Goal: Information Seeking & Learning: Stay updated

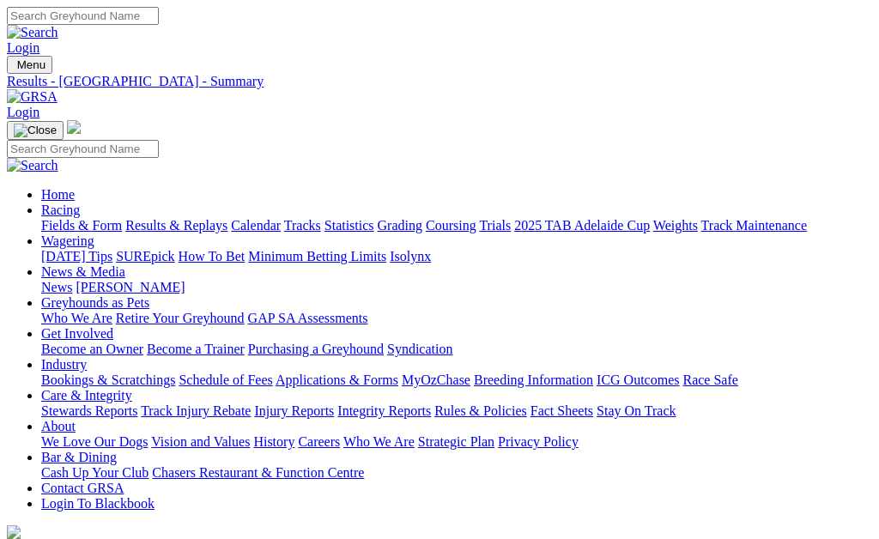
click at [215, 218] on link "Results & Replays" at bounding box center [176, 225] width 102 height 15
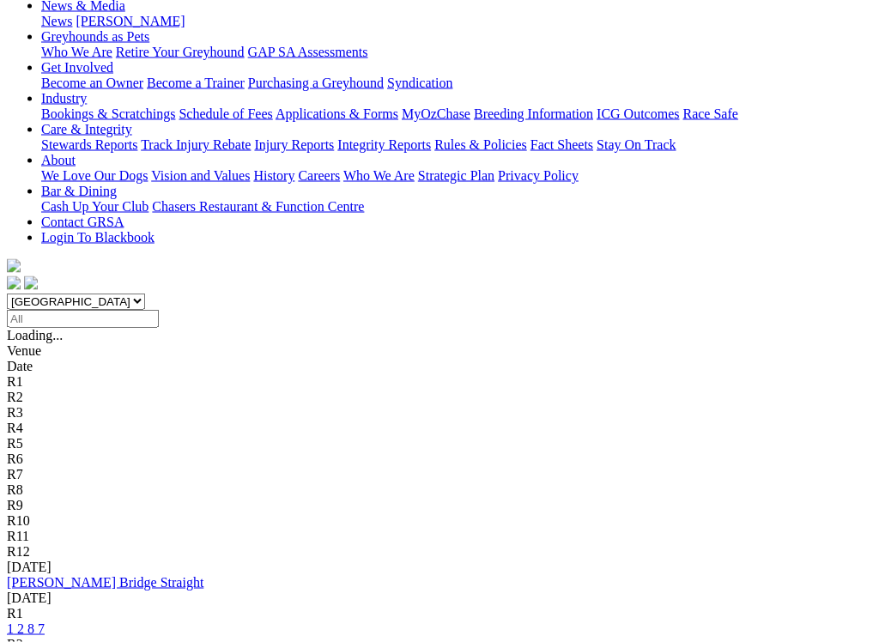
scroll to position [267, 0]
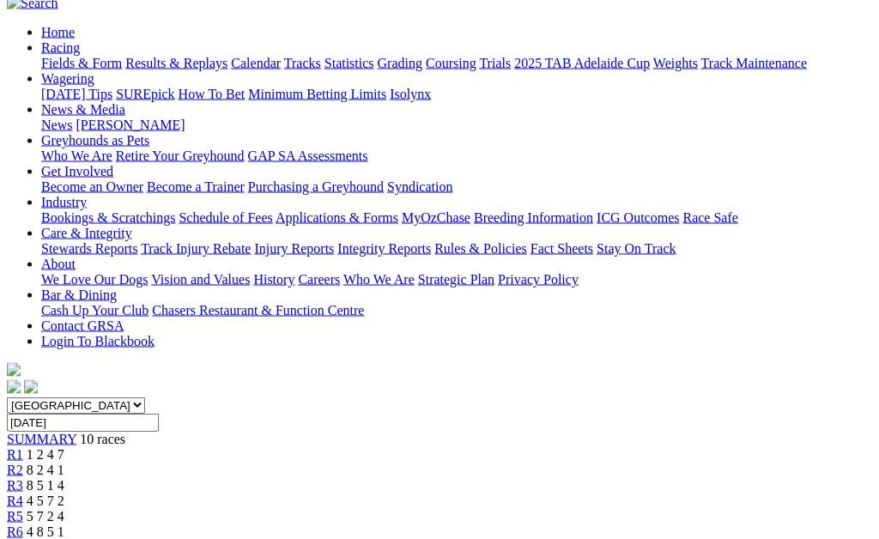
scroll to position [163, 0]
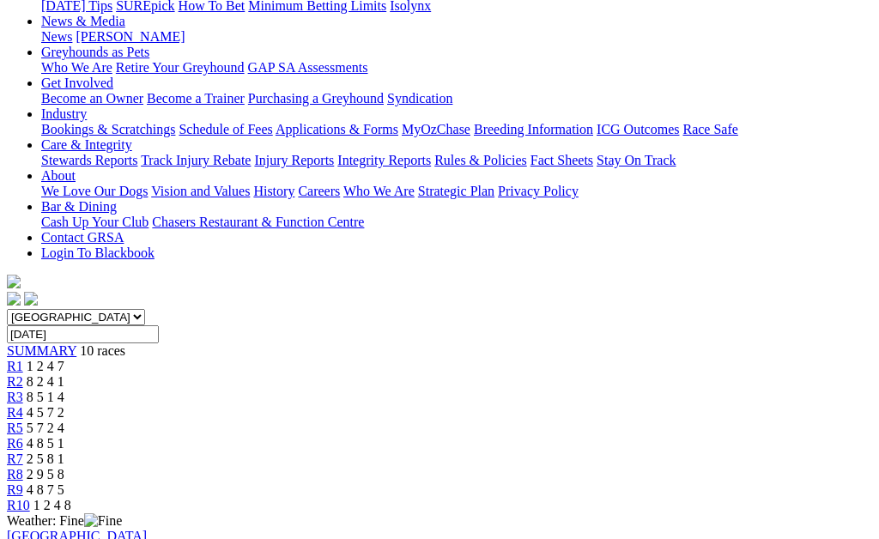
scroll to position [248, 0]
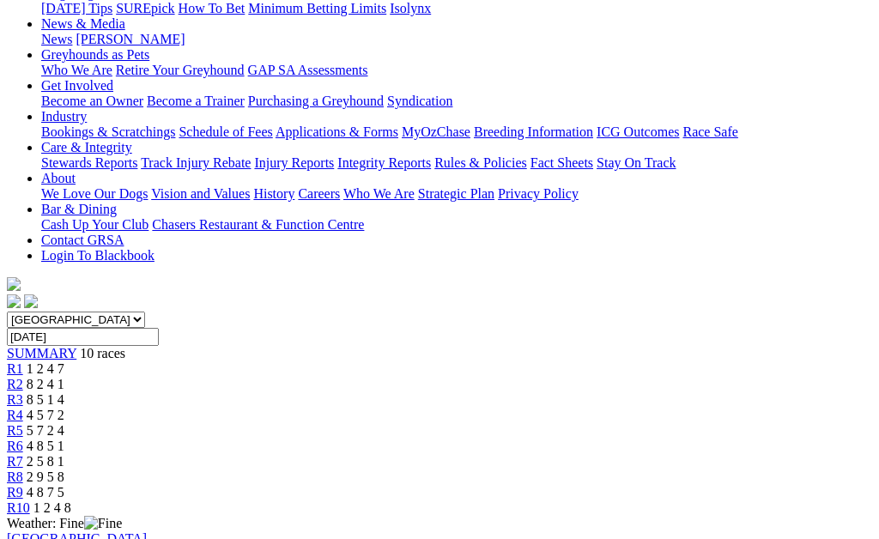
click at [23, 470] on span "R8" at bounding box center [15, 477] width 16 height 15
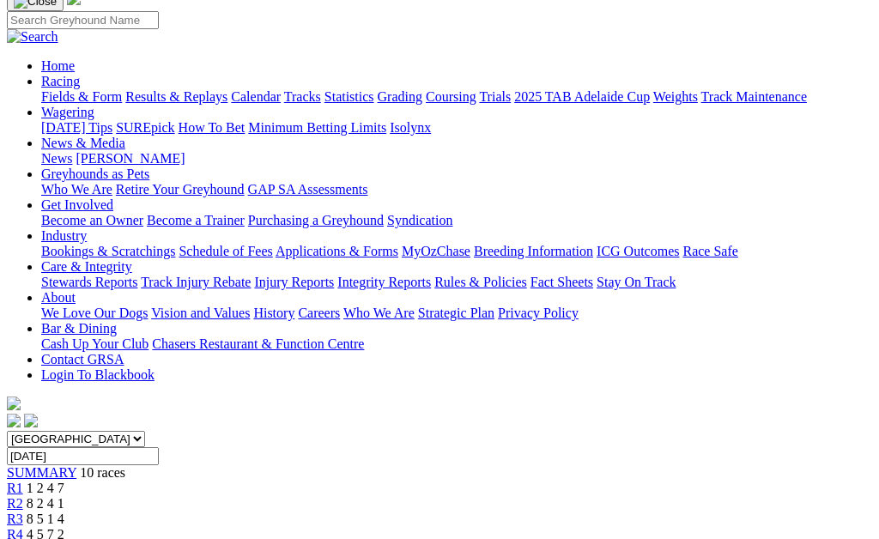
scroll to position [125, 0]
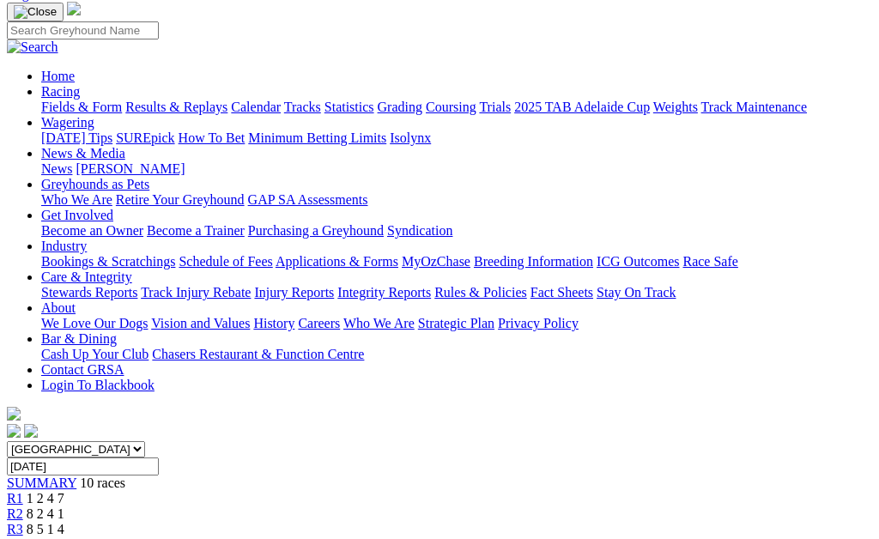
scroll to position [105, 0]
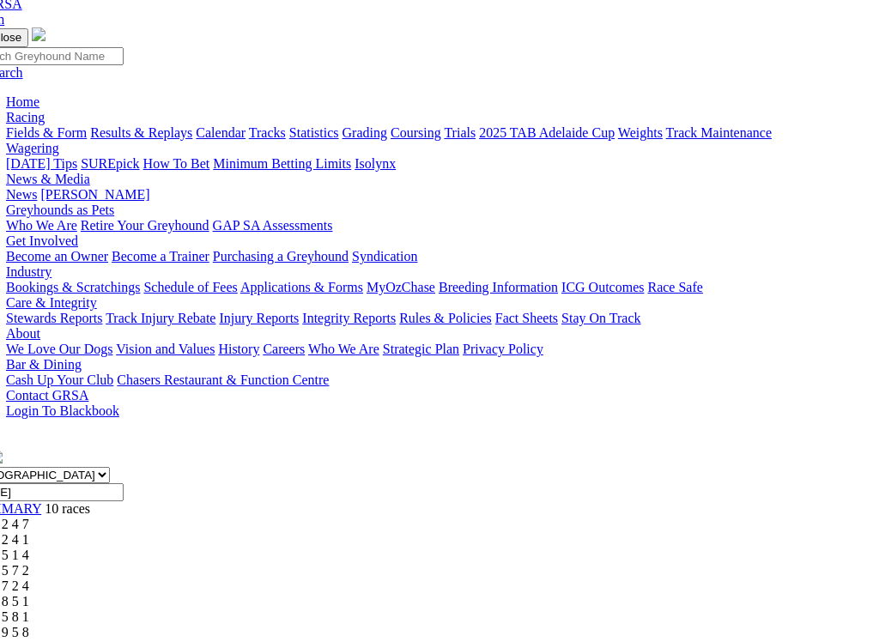
scroll to position [98, 33]
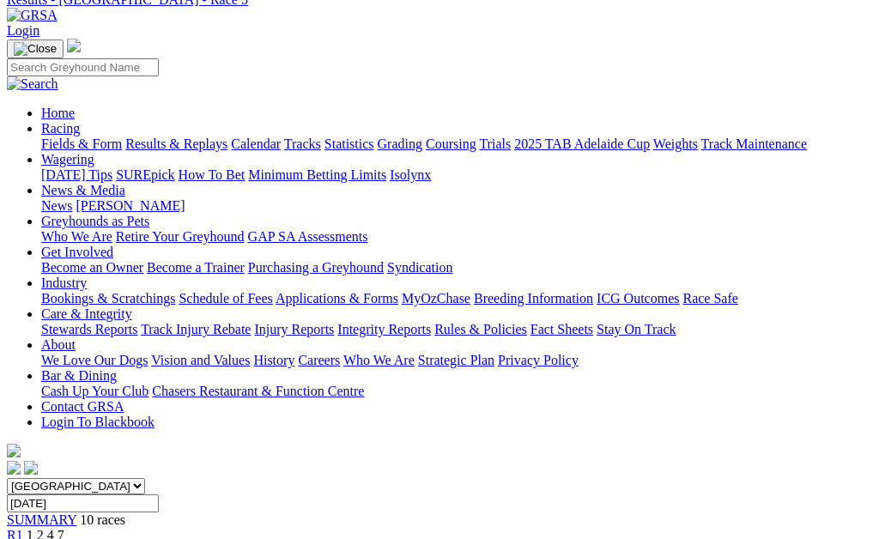
scroll to position [65, 0]
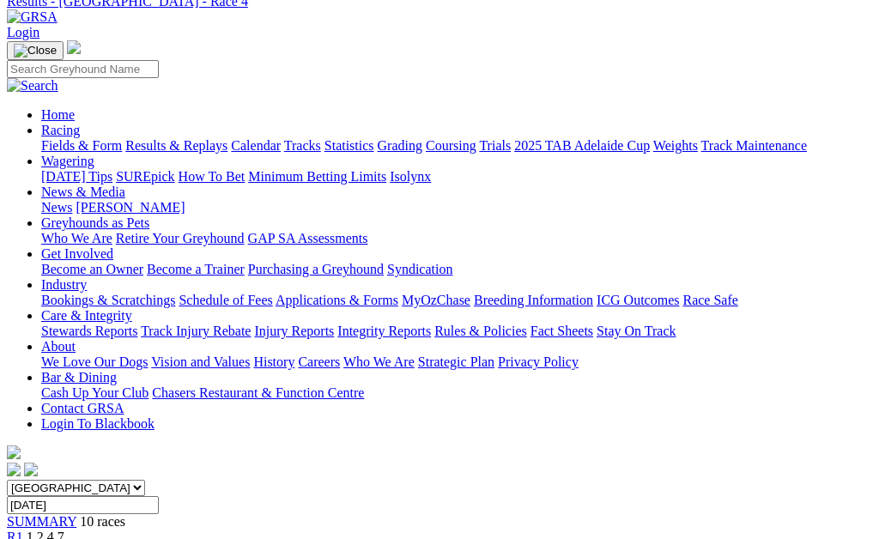
scroll to position [38, 0]
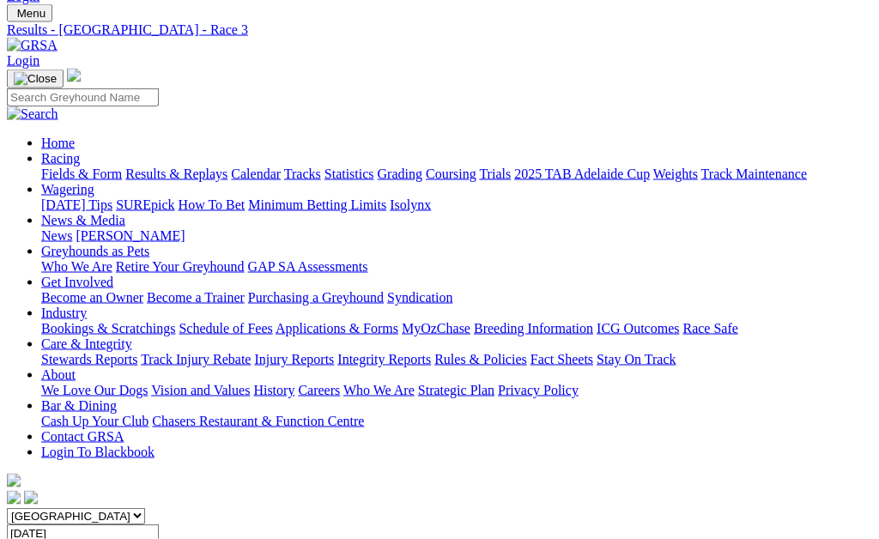
scroll to position [31, 0]
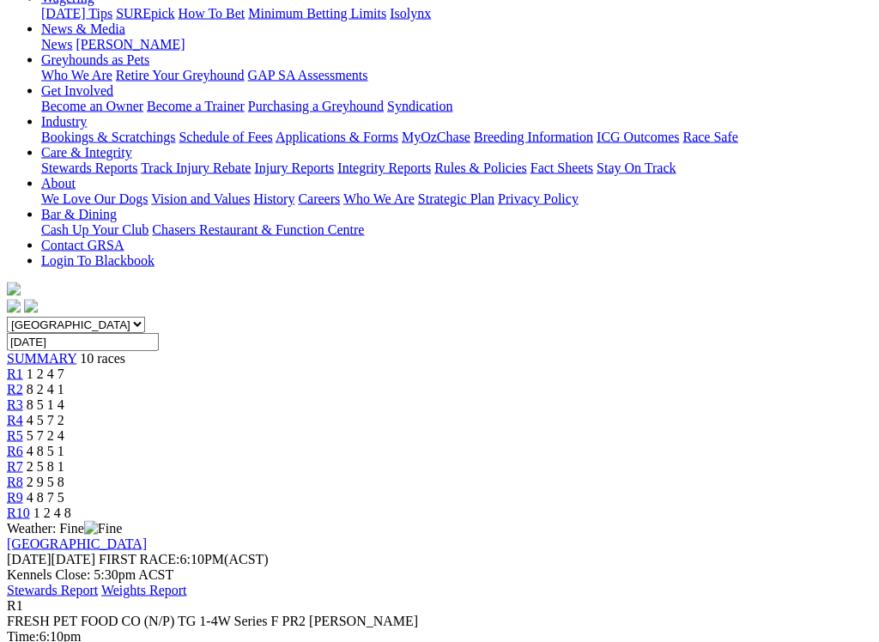
scroll to position [245, 0]
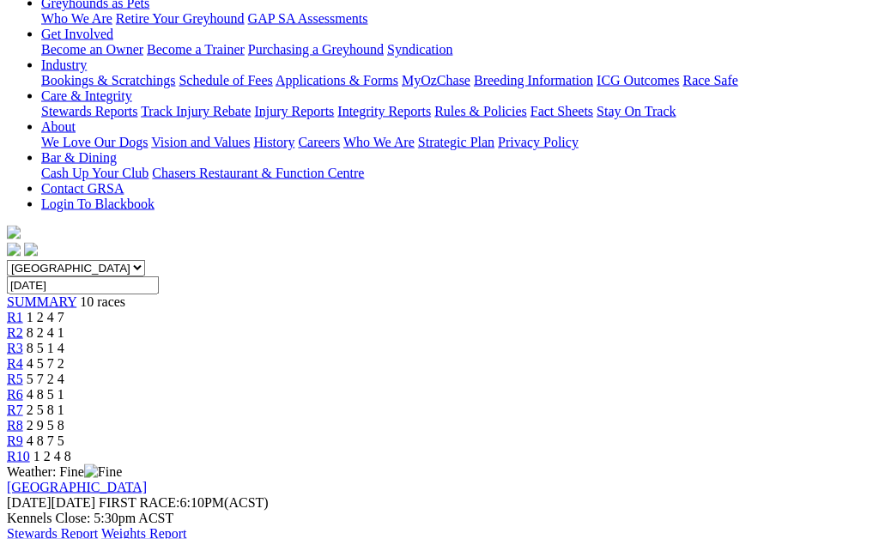
scroll to position [301, 0]
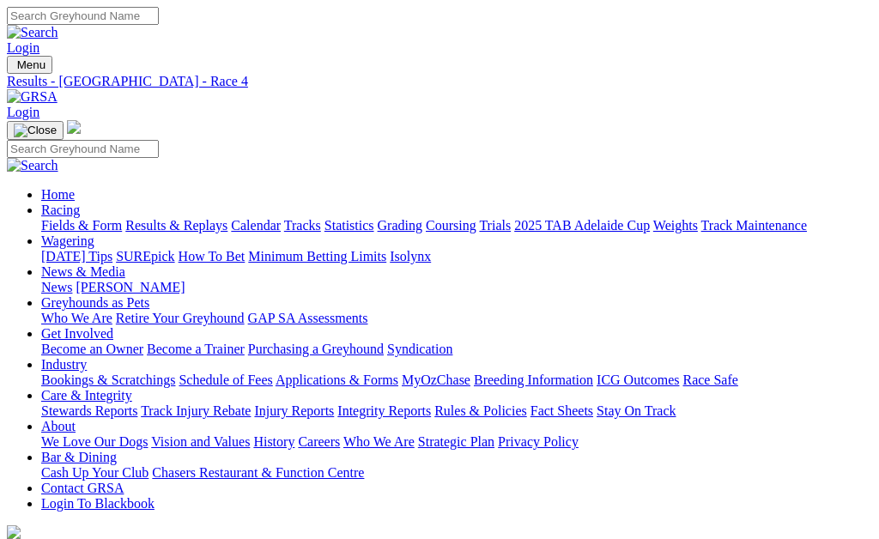
scroll to position [38, 0]
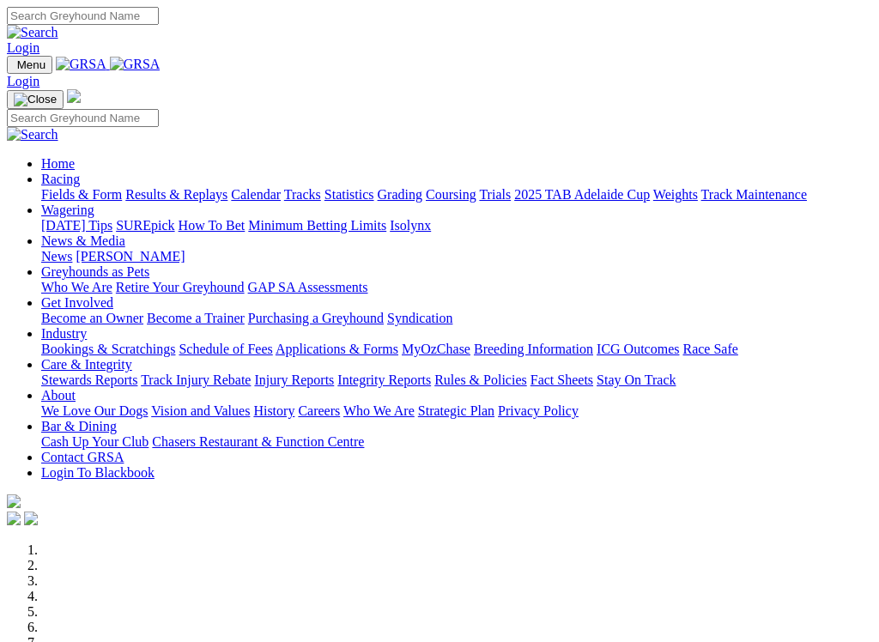
scroll to position [611, 0]
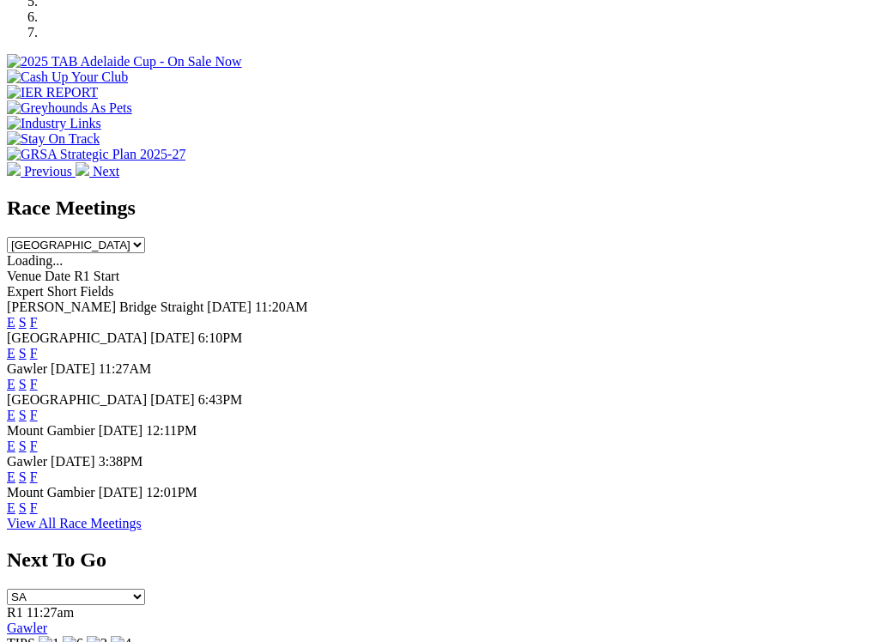
click at [38, 408] on link "F" at bounding box center [34, 415] width 8 height 15
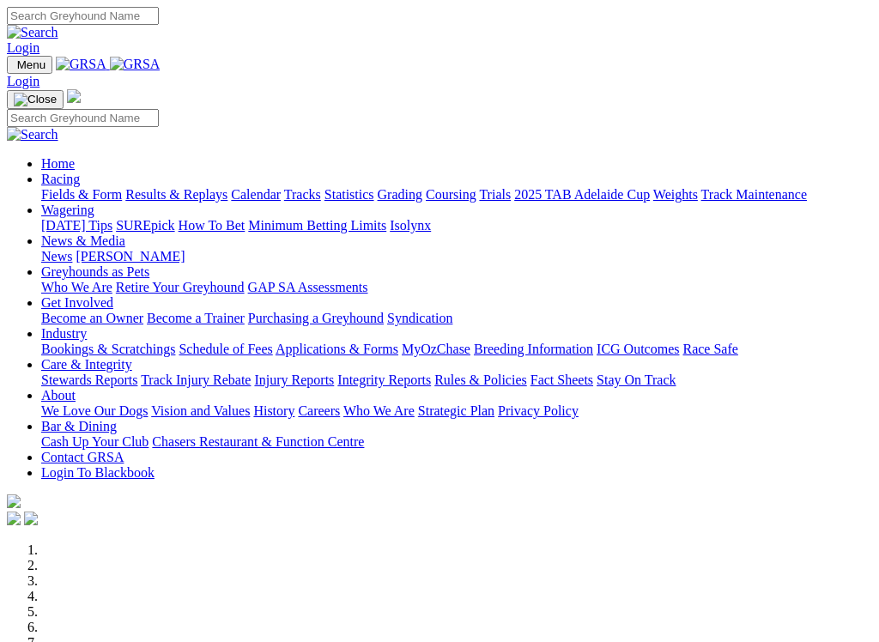
scroll to position [514, 0]
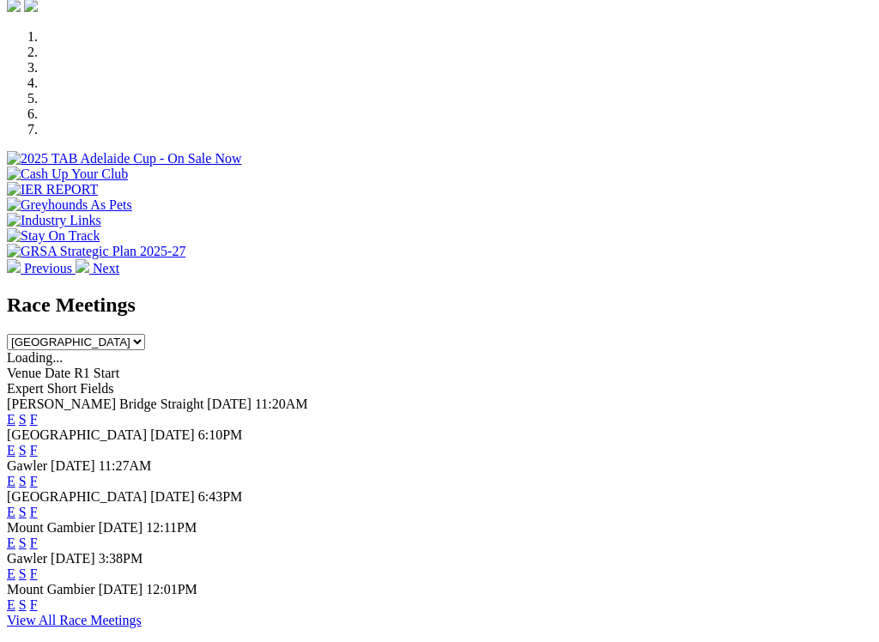
click at [38, 505] on link "F" at bounding box center [34, 512] width 8 height 15
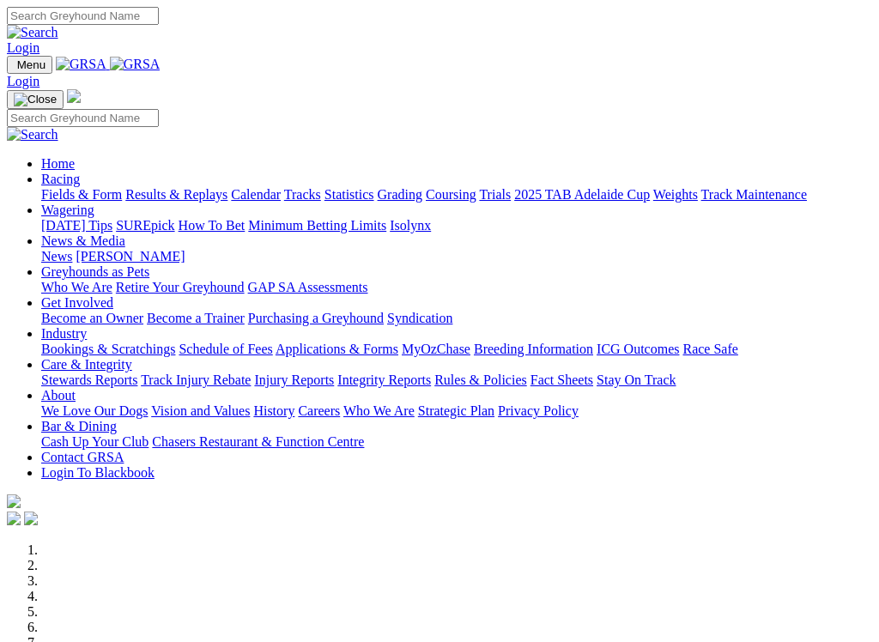
scroll to position [649, 0]
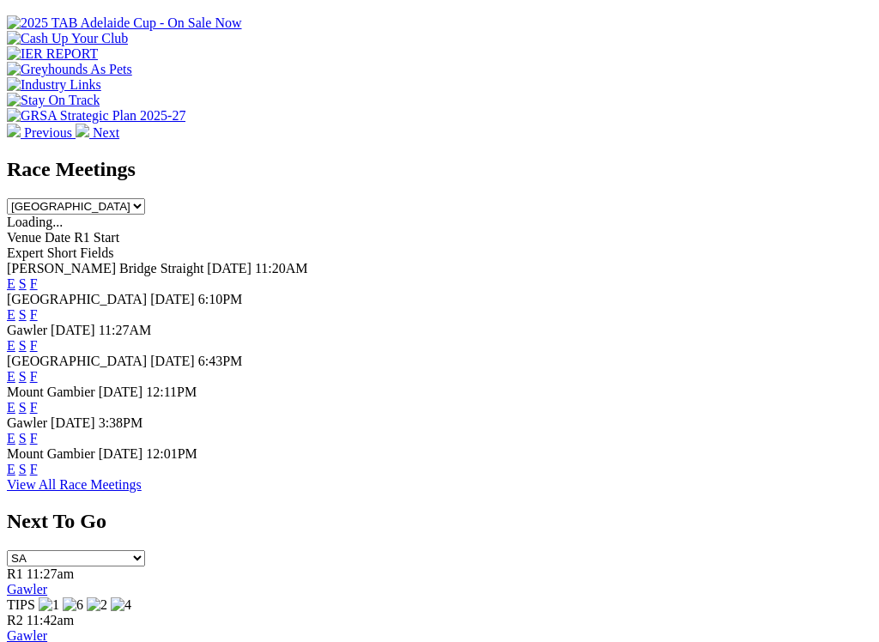
click at [38, 431] on link "F" at bounding box center [34, 438] width 8 height 15
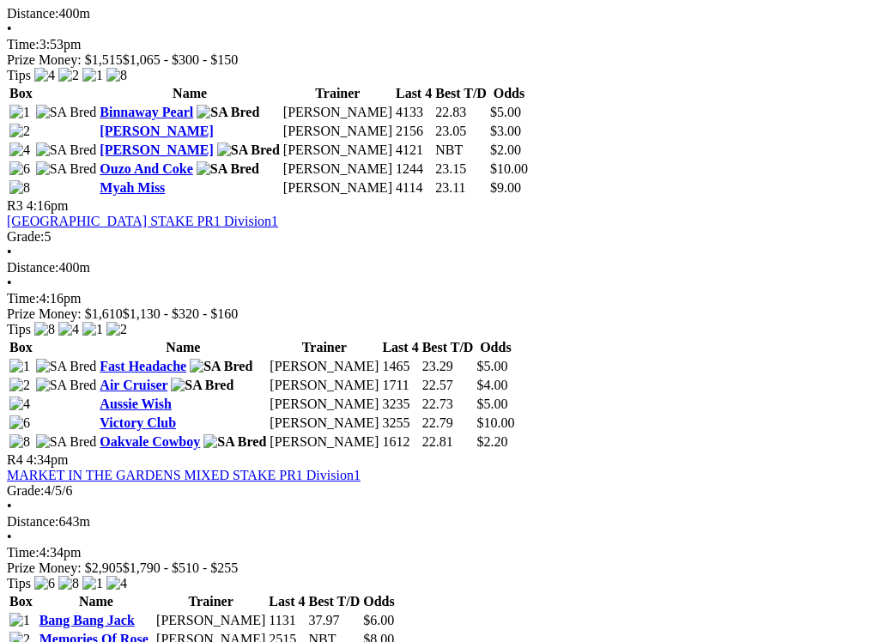
scroll to position [1181, 0]
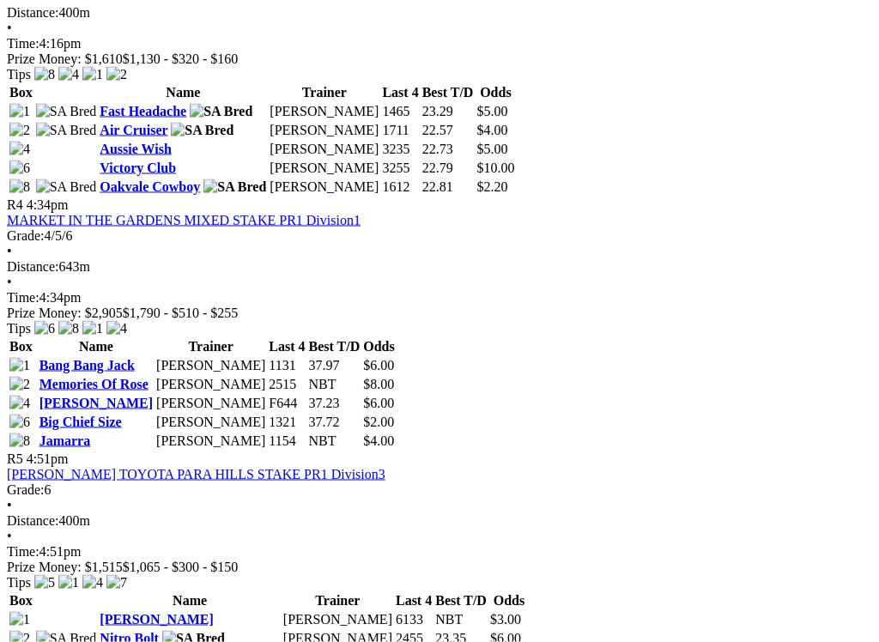
scroll to position [1429, 33]
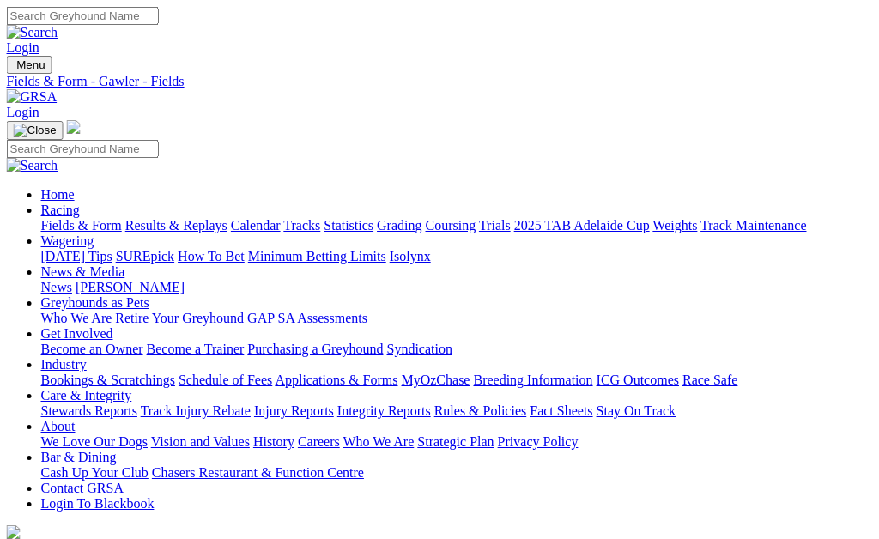
scroll to position [0, 89]
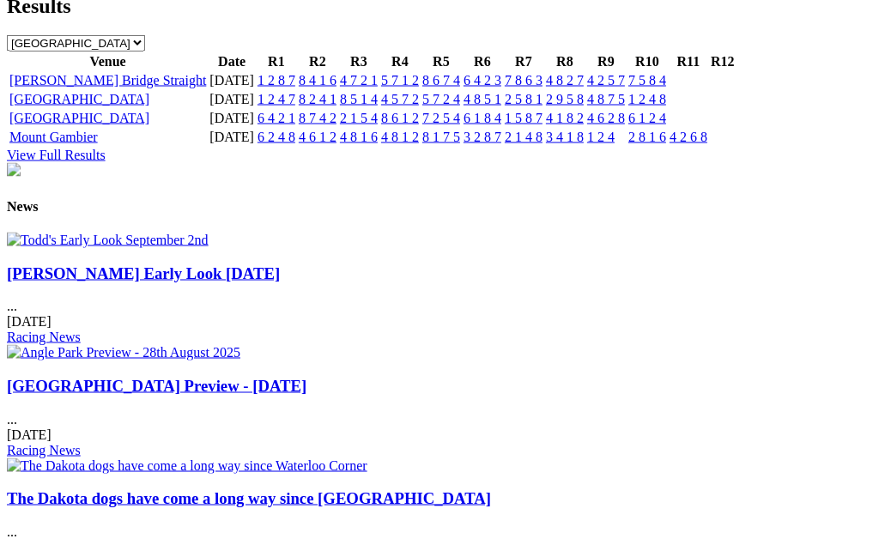
scroll to position [2020, 0]
click at [128, 264] on link "[PERSON_NAME] Early Look [DATE]" at bounding box center [143, 273] width 273 height 18
